Goal: Information Seeking & Learning: Learn about a topic

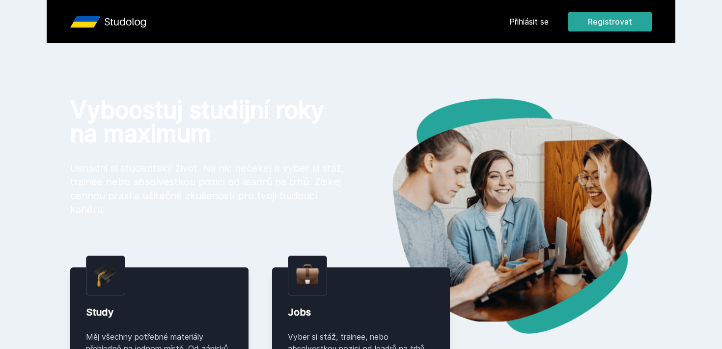
click at [532, 23] on link "Přihlásit se" at bounding box center [528, 22] width 39 height 12
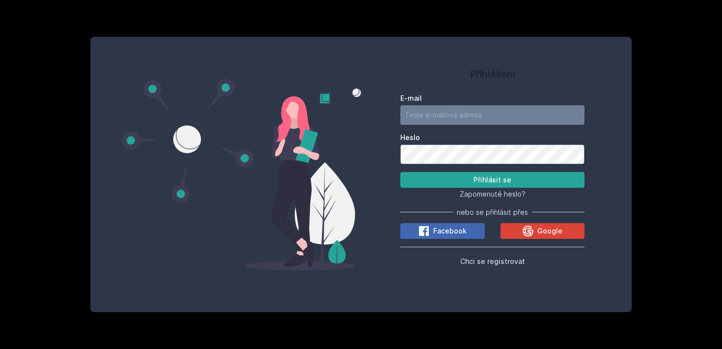
click at [444, 119] on input "E-mail" at bounding box center [492, 115] width 184 height 20
type input "[EMAIL_ADDRESS][DOMAIN_NAME]"
click at [400, 172] on button "Přihlásit se" at bounding box center [492, 180] width 184 height 16
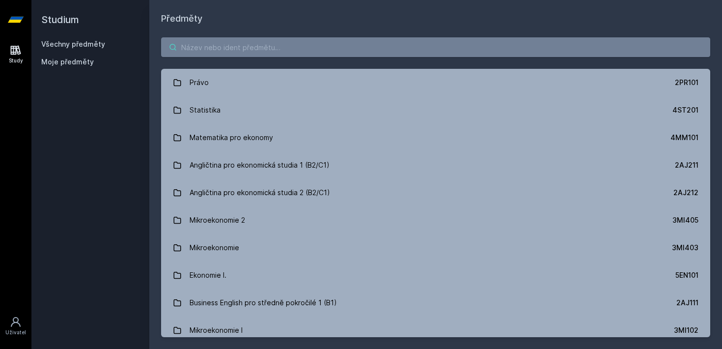
click at [286, 54] on input "search" at bounding box center [435, 47] width 549 height 20
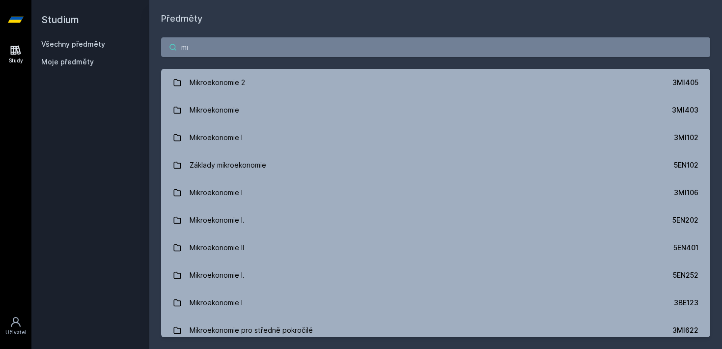
type input "m"
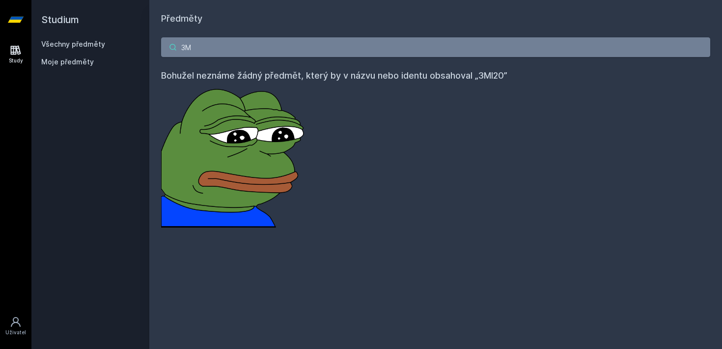
type input "3"
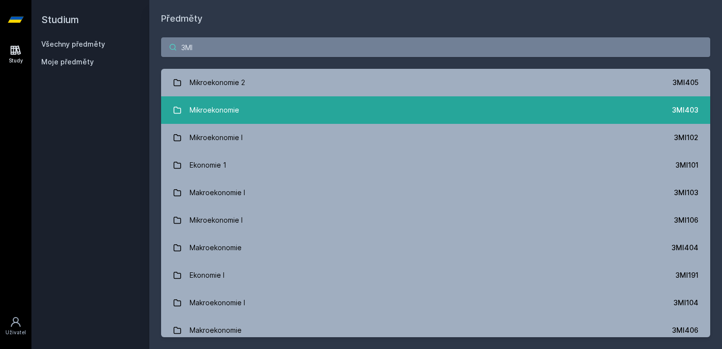
type input "3MI"
click at [257, 114] on link "Mikroekonomie 3MI403" at bounding box center [435, 110] width 549 height 28
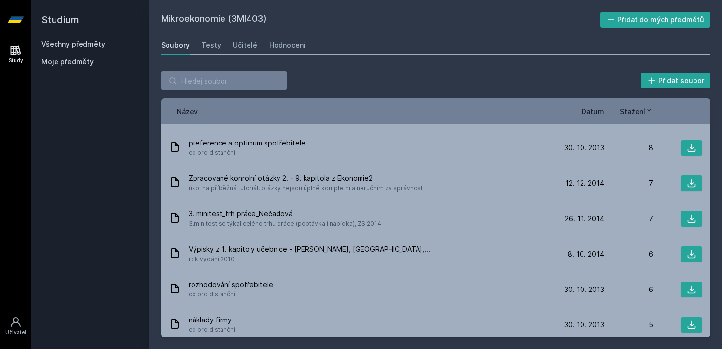
scroll to position [501, 0]
